Goal: Complete application form: Complete application form

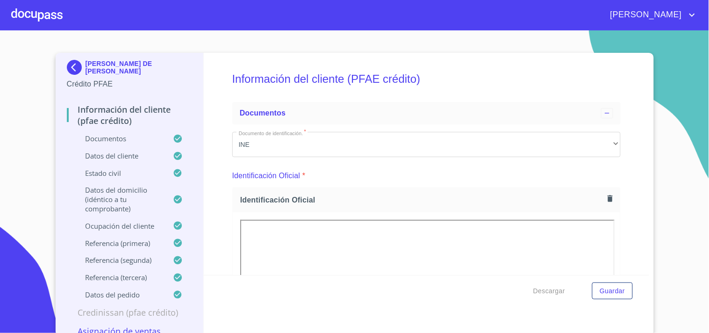
scroll to position [999, 0]
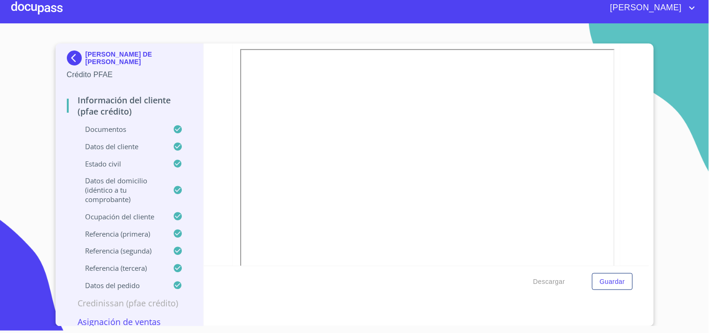
click at [25, 8] on div at bounding box center [36, 8] width 51 height 30
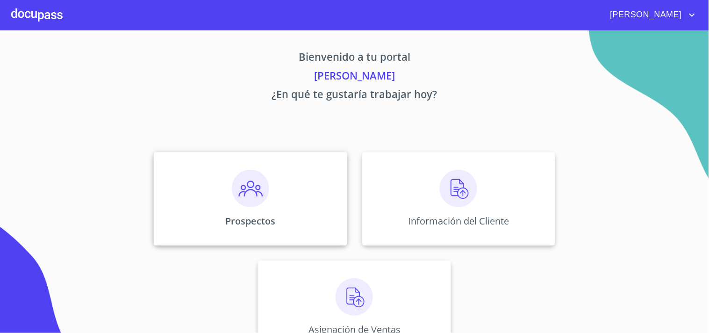
click at [242, 185] on img at bounding box center [250, 188] width 37 height 37
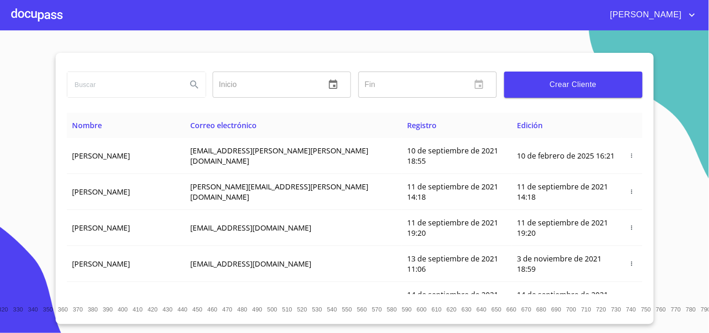
click at [536, 80] on span "Crear Cliente" at bounding box center [573, 84] width 123 height 13
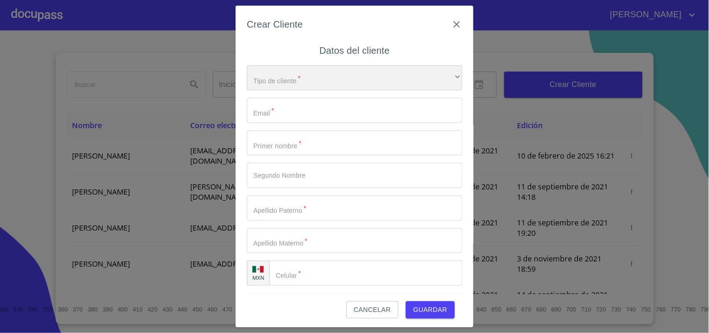
click at [271, 82] on div "​" at bounding box center [354, 77] width 215 height 25
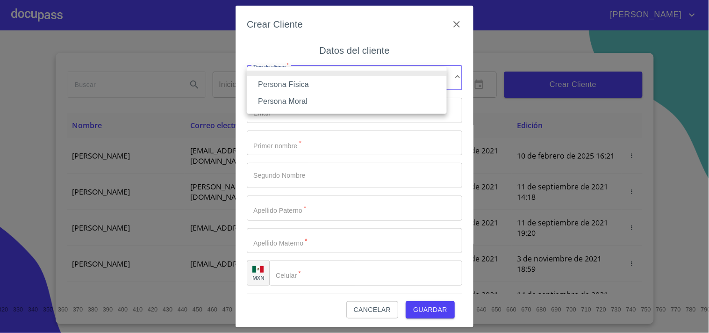
click at [290, 83] on li "Persona Física" at bounding box center [347, 84] width 200 height 17
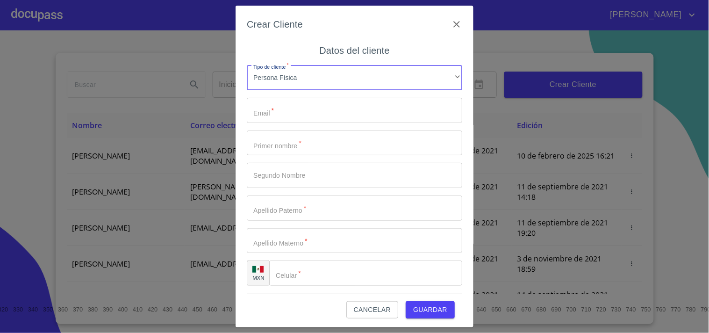
click at [277, 112] on input "Tipo de cliente   *" at bounding box center [354, 110] width 215 height 25
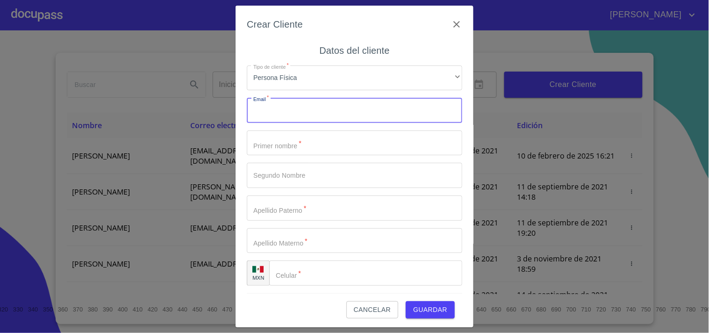
click at [283, 154] on input "Tipo de cliente   *" at bounding box center [354, 142] width 215 height 25
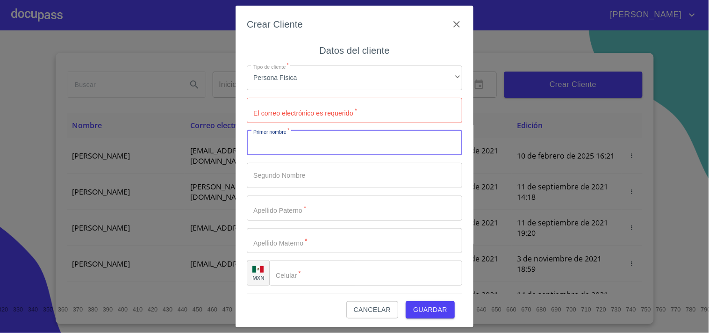
click at [279, 148] on input "Tipo de cliente   *" at bounding box center [354, 142] width 215 height 25
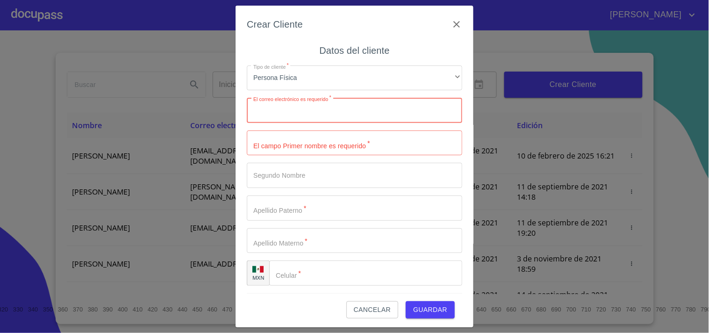
click at [296, 116] on input "Tipo de cliente   *" at bounding box center [354, 110] width 215 height 25
click at [151, 57] on div "Crear Cliente Datos del cliente Tipo de cliente   * Persona Física ​ El correo …" at bounding box center [354, 166] width 709 height 333
click at [277, 110] on input "Tipo de cliente   *" at bounding box center [354, 110] width 215 height 25
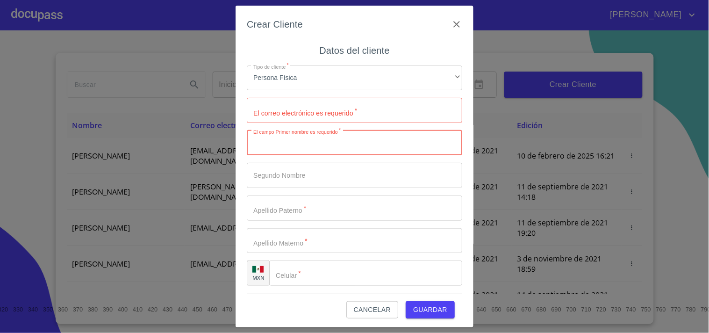
click at [277, 144] on input "Tipo de cliente   *" at bounding box center [354, 142] width 215 height 25
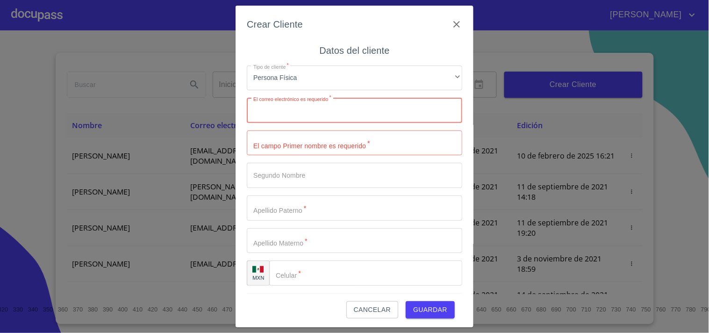
click at [276, 110] on input "Tipo de cliente   *" at bounding box center [354, 110] width 215 height 25
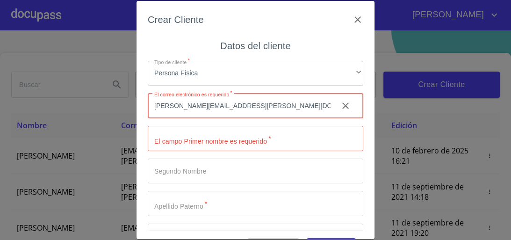
type input "[PERSON_NAME][EMAIL_ADDRESS][PERSON_NAME][DOMAIN_NAME]"
click at [178, 139] on input "Tipo de cliente   *" at bounding box center [255, 138] width 215 height 25
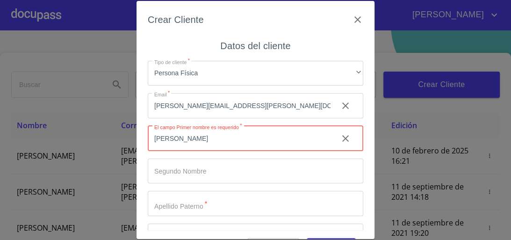
type input "[PERSON_NAME]"
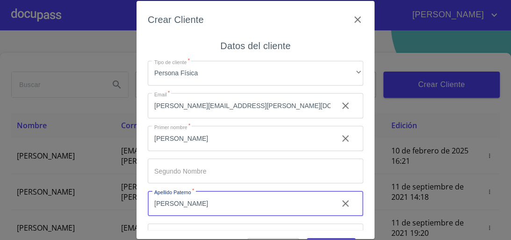
type input "[PERSON_NAME]"
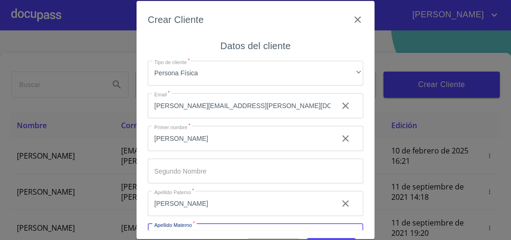
scroll to position [18, 0]
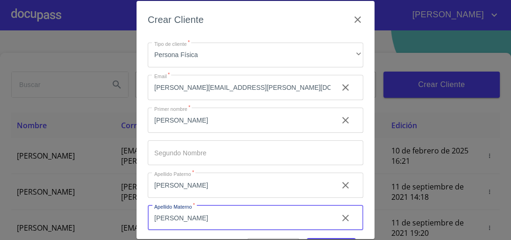
type input "[PERSON_NAME]"
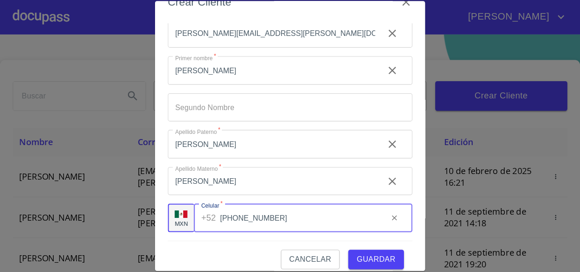
scroll to position [27, 0]
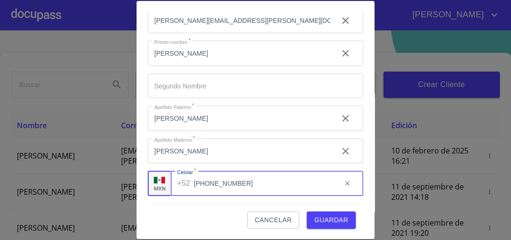
type input "[PHONE_NUMBER]"
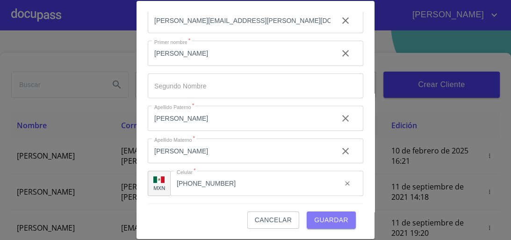
click at [314, 221] on span "Guardar" at bounding box center [331, 220] width 34 height 12
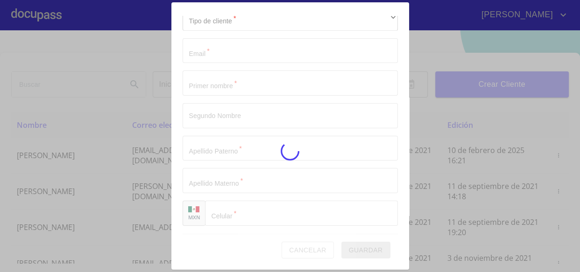
scroll to position [32, 0]
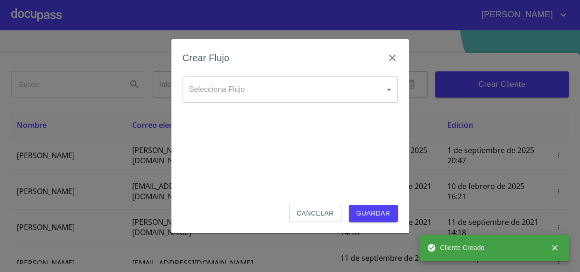
click at [310, 93] on body "[PERSON_NAME] ​ Fin ​ Crear Cliente Nombre Correo electrónico Registro Edición …" at bounding box center [290, 136] width 580 height 272
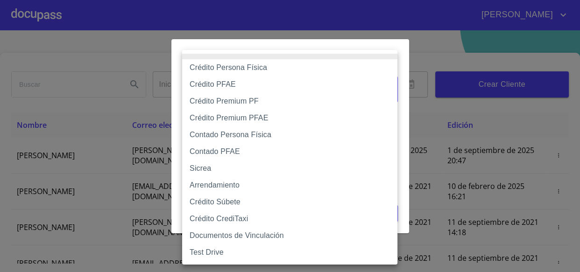
click at [217, 150] on li "Contado PFAE" at bounding box center [289, 151] width 215 height 17
type input "60bfa0300d9865ccc24b067f"
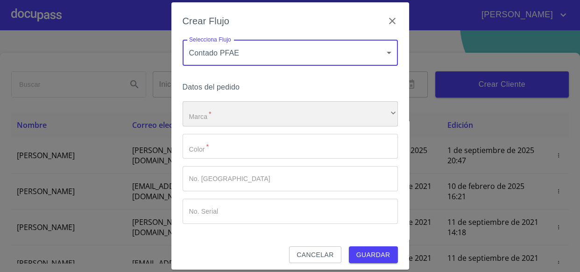
click at [217, 112] on div "​" at bounding box center [290, 113] width 215 height 25
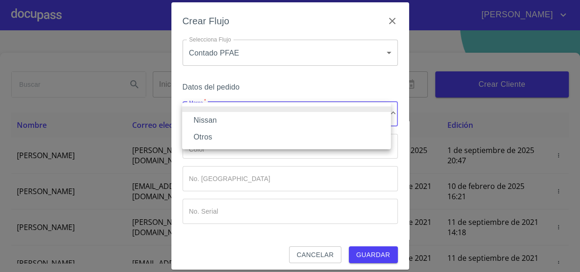
click at [207, 121] on li "Nissan" at bounding box center [286, 120] width 209 height 17
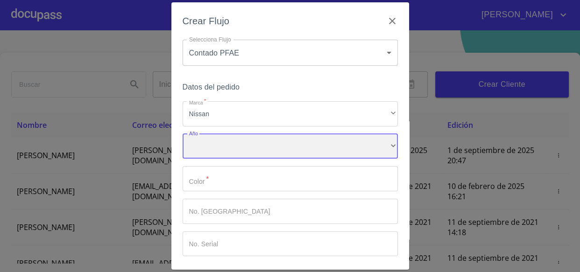
click at [216, 149] on div "​" at bounding box center [290, 146] width 215 height 25
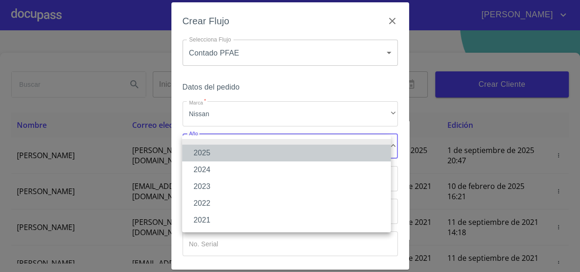
click at [201, 153] on li "2025" at bounding box center [286, 153] width 209 height 17
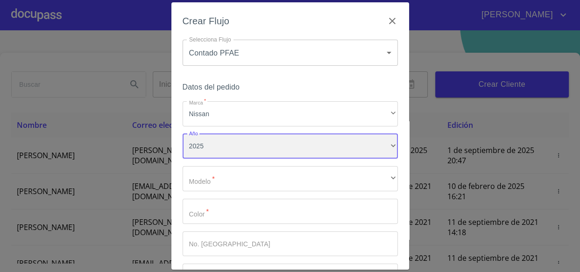
scroll to position [42, 0]
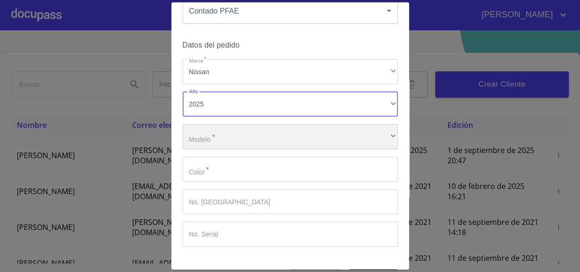
click at [207, 140] on div "​" at bounding box center [290, 136] width 215 height 25
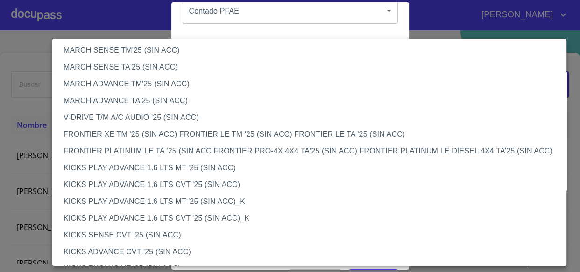
scroll to position [679, 0]
click at [108, 133] on li "FRONTIER XE TM '25 (SIN ACC) FRONTIER LE TM '25 (SIN ACC) FRONTIER LE TA '25 (S…" at bounding box center [312, 134] width 521 height 17
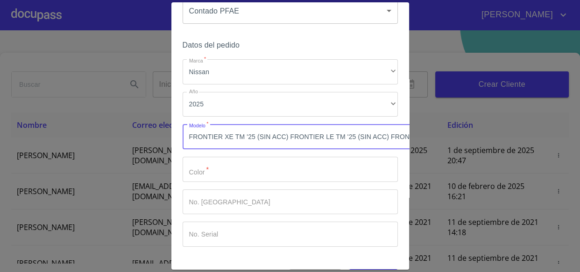
click at [205, 176] on input "Marca   *" at bounding box center [290, 169] width 215 height 25
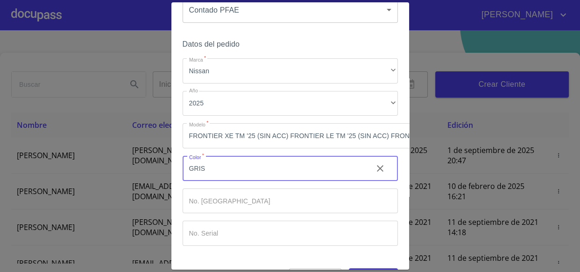
scroll to position [76, 0]
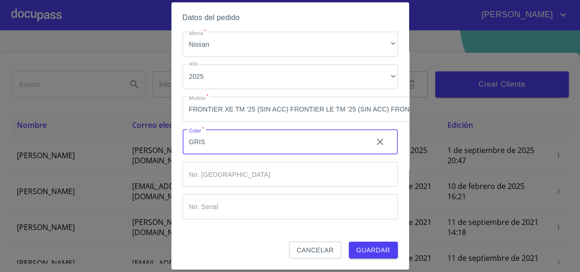
type input "GRIS"
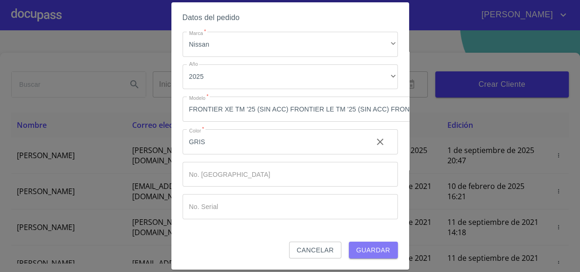
click at [367, 245] on span "Guardar" at bounding box center [373, 251] width 34 height 12
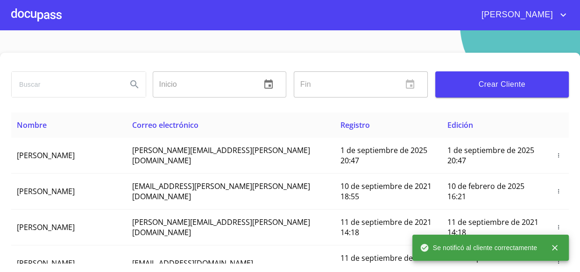
click at [34, 16] on div at bounding box center [36, 15] width 50 height 30
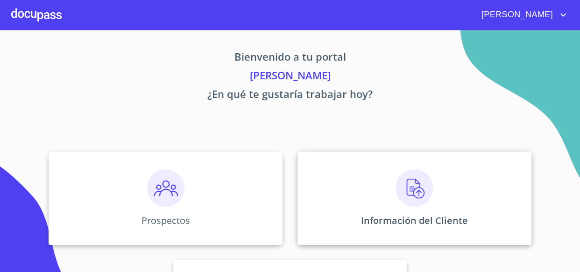
click at [408, 189] on img at bounding box center [414, 188] width 37 height 37
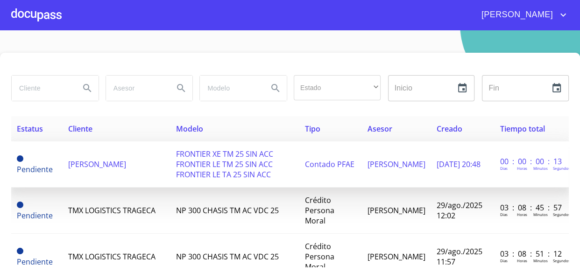
click at [221, 162] on span "FRONTIER XE TM 25 SIN ACC FRONTIER LE TM 25 SIN ACC FRONTIER LE TA 25 SIN ACC" at bounding box center [224, 164] width 97 height 31
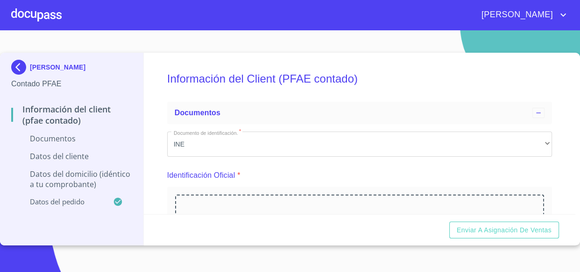
click at [140, 164] on div "[PERSON_NAME] Contado PFAE Información del Client (PFAE contado) Documentos Dat…" at bounding box center [72, 149] width 144 height 193
click at [131, 135] on p "Documentos" at bounding box center [71, 139] width 121 height 10
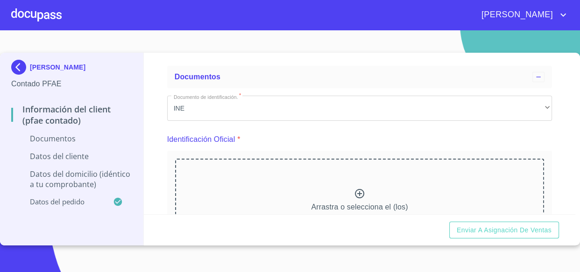
scroll to position [85, 0]
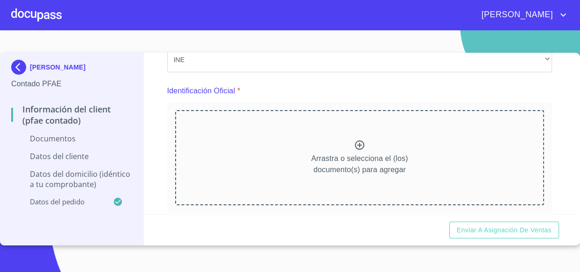
click at [562, 149] on div "Información del Client (PFAE contado) Documentos Documento de identificación.  …" at bounding box center [360, 134] width 432 height 162
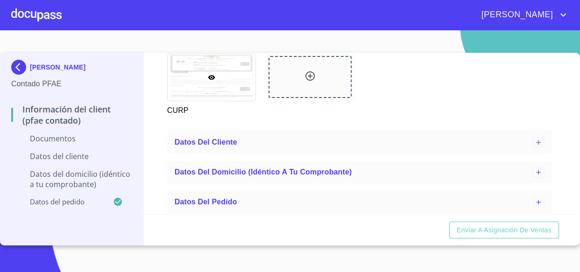
scroll to position [1109, 0]
click at [535, 138] on icon at bounding box center [538, 141] width 7 height 7
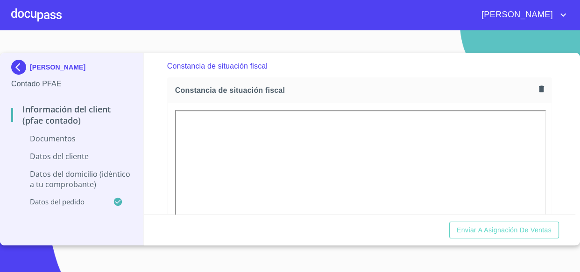
scroll to position [637, 0]
click at [395, 78] on div "Constancia de situación fiscal" at bounding box center [360, 90] width 384 height 25
click at [547, 157] on div "Información del Client (PFAE contado) Documentos Documento de identificación.  …" at bounding box center [360, 134] width 432 height 162
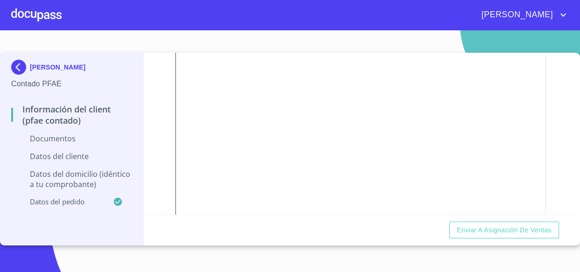
scroll to position [849, 0]
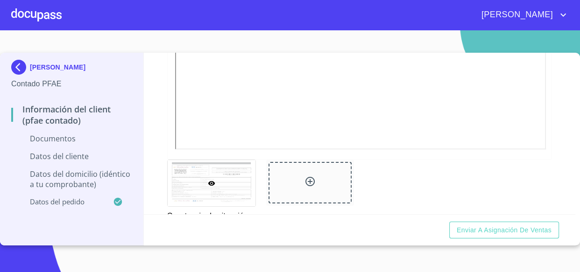
click at [157, 131] on div "Información del Client (PFAE contado) Documentos Documento de identificación.  …" at bounding box center [360, 134] width 432 height 162
